Goal: Use online tool/utility: Use online tool/utility

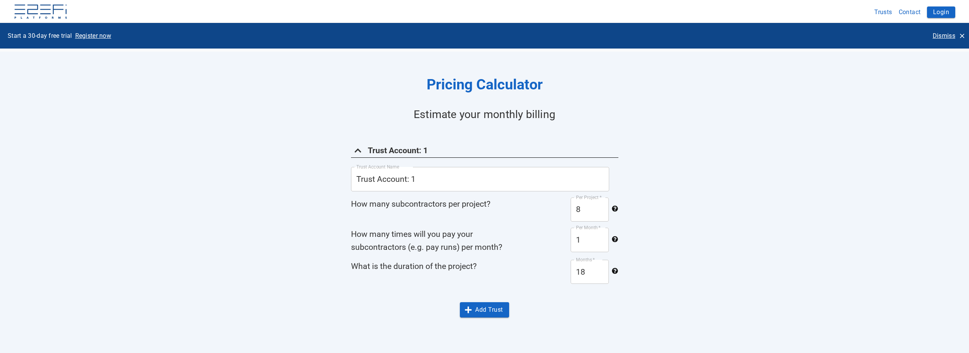
scroll to position [495, 0]
click at [600, 206] on input "9" at bounding box center [589, 209] width 38 height 24
click at [600, 206] on input "10" at bounding box center [589, 209] width 38 height 24
click at [600, 206] on input "11" at bounding box center [589, 209] width 38 height 24
click at [600, 206] on input "12" at bounding box center [589, 209] width 38 height 24
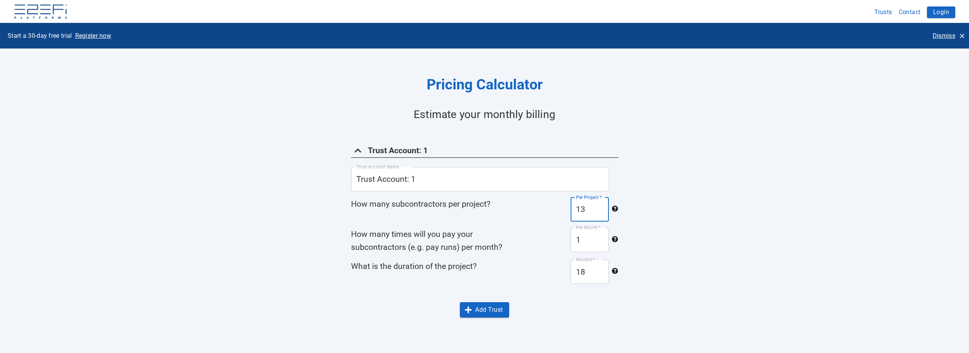
click at [600, 206] on input "13" at bounding box center [589, 209] width 38 height 24
click at [600, 206] on input "14" at bounding box center [589, 209] width 38 height 24
click at [600, 206] on input "15" at bounding box center [589, 209] width 38 height 24
click at [600, 206] on input "16" at bounding box center [589, 209] width 38 height 24
click at [600, 206] on input "17" at bounding box center [589, 209] width 38 height 24
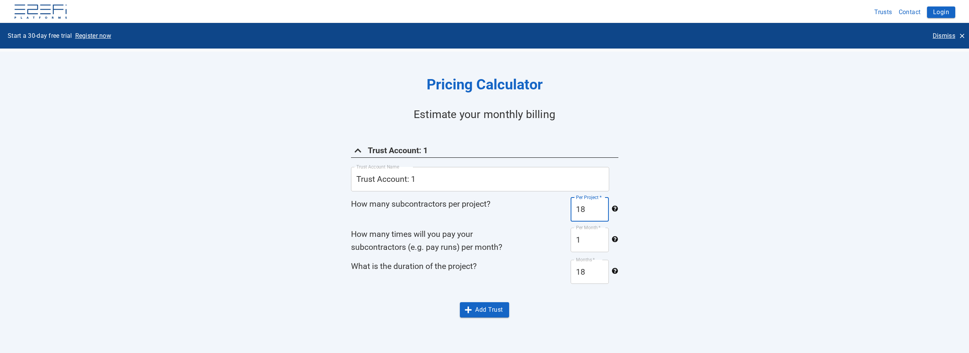
click at [600, 206] on input "18" at bounding box center [589, 209] width 38 height 24
click at [600, 205] on input "19" at bounding box center [589, 209] width 38 height 24
click at [600, 205] on input "20" at bounding box center [589, 209] width 38 height 24
click at [600, 205] on input "21" at bounding box center [589, 209] width 38 height 24
click at [600, 205] on input "22" at bounding box center [589, 209] width 38 height 24
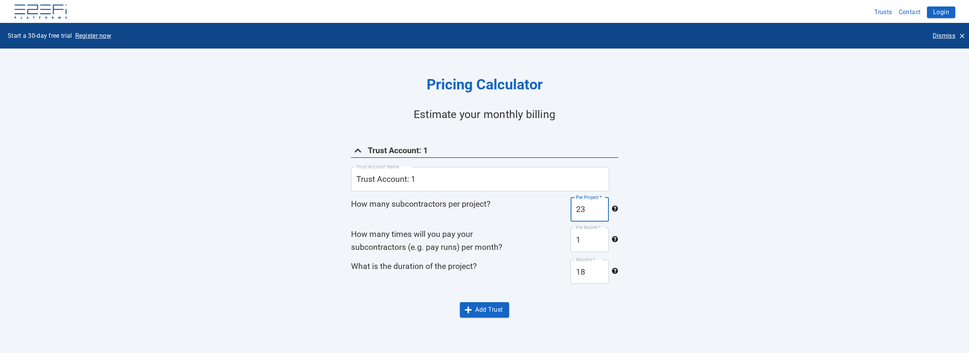
click at [600, 205] on input "23" at bounding box center [589, 209] width 38 height 24
click at [600, 205] on input "24" at bounding box center [589, 209] width 38 height 24
click at [600, 205] on input "25" at bounding box center [589, 209] width 38 height 24
click at [600, 205] on input "26" at bounding box center [589, 209] width 38 height 24
click at [600, 205] on input "27" at bounding box center [589, 209] width 38 height 24
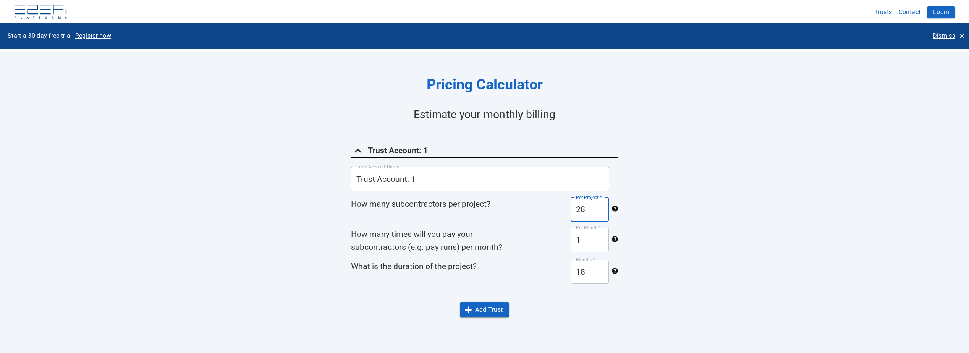
click at [600, 205] on input "28" at bounding box center [589, 209] width 38 height 24
click at [600, 205] on input "29" at bounding box center [589, 209] width 38 height 24
click at [600, 205] on input "30" at bounding box center [589, 209] width 38 height 24
click at [600, 205] on input "31" at bounding box center [589, 209] width 38 height 24
click at [600, 205] on input "32" at bounding box center [589, 209] width 38 height 24
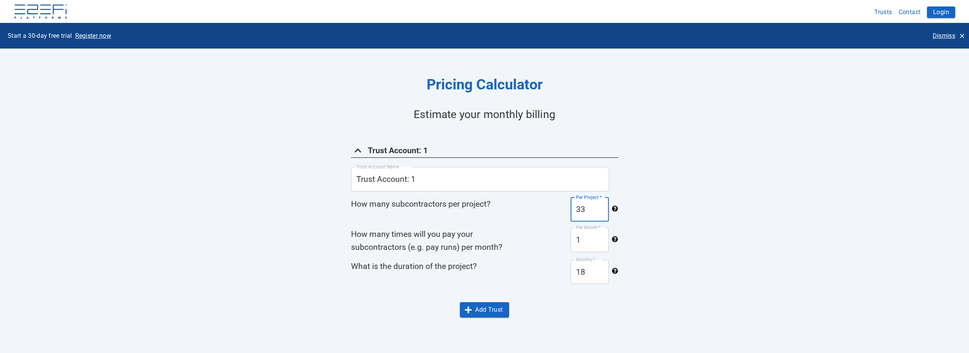
click at [600, 205] on input "33" at bounding box center [589, 209] width 38 height 24
click at [600, 205] on input "34" at bounding box center [589, 209] width 38 height 24
click at [600, 205] on input "35" at bounding box center [589, 209] width 38 height 24
click at [600, 205] on input "36" at bounding box center [589, 209] width 38 height 24
click at [600, 205] on input "37" at bounding box center [589, 209] width 38 height 24
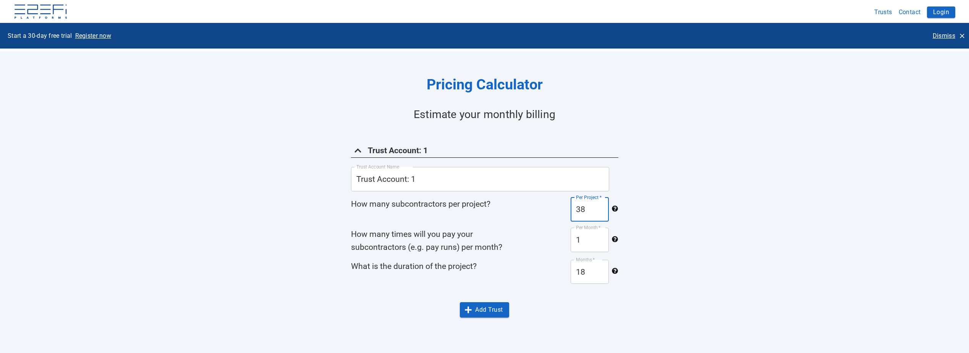
click at [600, 205] on input "38" at bounding box center [589, 209] width 38 height 24
click at [600, 205] on input "39" at bounding box center [589, 209] width 38 height 24
click at [600, 205] on input "40" at bounding box center [589, 209] width 38 height 24
click at [600, 205] on input "41" at bounding box center [589, 209] width 38 height 24
click at [600, 205] on input "42" at bounding box center [589, 209] width 38 height 24
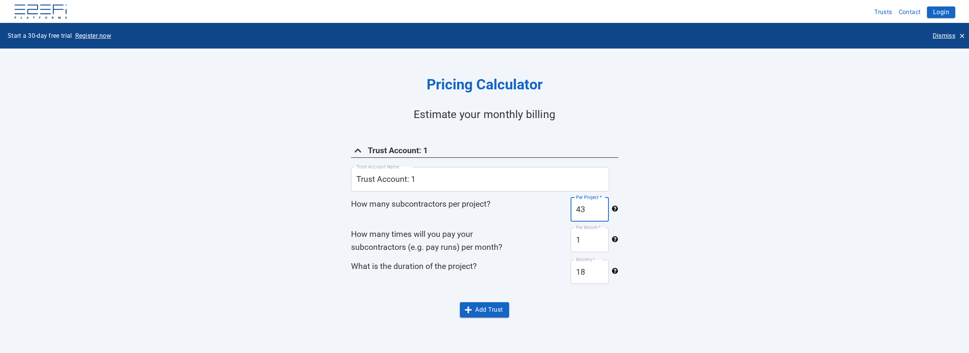
click at [600, 205] on input "43" at bounding box center [589, 209] width 38 height 24
click at [600, 205] on input "44" at bounding box center [589, 209] width 38 height 24
click at [600, 205] on input "45" at bounding box center [589, 209] width 38 height 24
click at [600, 205] on input "46" at bounding box center [589, 209] width 38 height 24
click at [600, 204] on input "47" at bounding box center [589, 209] width 38 height 24
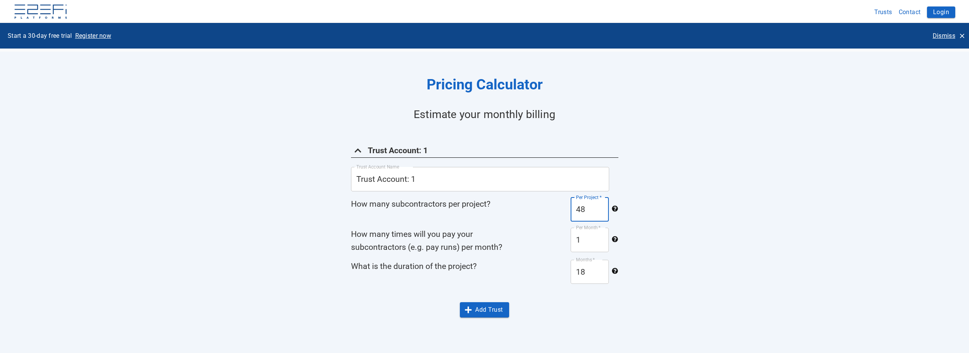
click at [600, 204] on input "48" at bounding box center [589, 209] width 38 height 24
click at [600, 204] on input "49" at bounding box center [589, 209] width 38 height 24
type input "50"
click at [600, 204] on input "50" at bounding box center [589, 209] width 38 height 24
click at [479, 310] on button "Add Trust" at bounding box center [484, 309] width 49 height 15
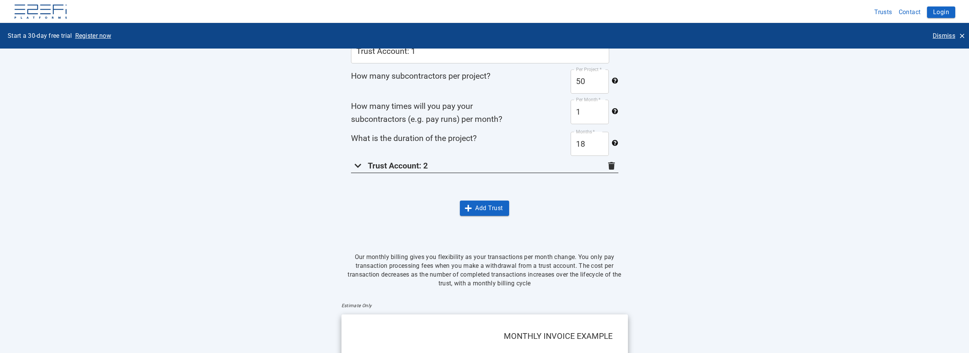
scroll to position [613, 0]
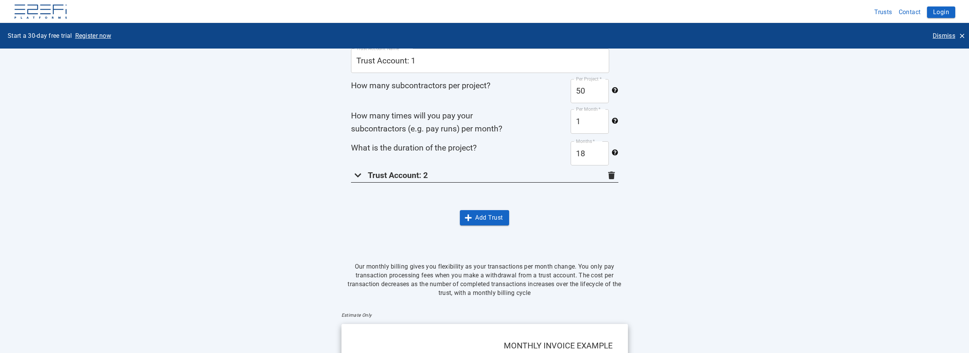
click at [610, 175] on icon "button" at bounding box center [611, 175] width 7 height 8
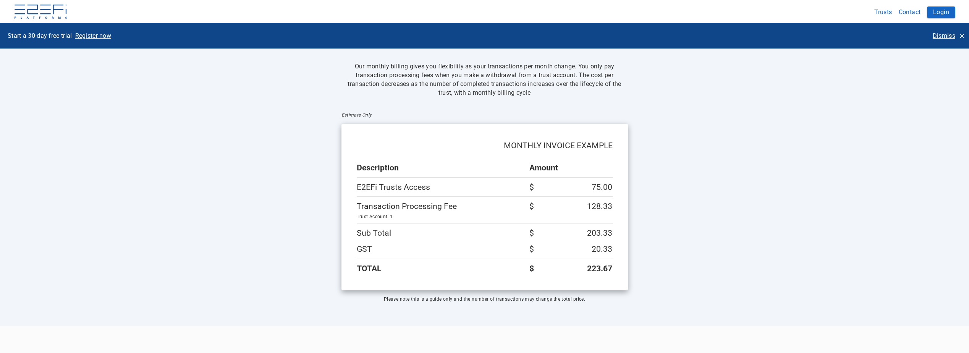
scroll to position [782, 0]
